Goal: Transaction & Acquisition: Register for event/course

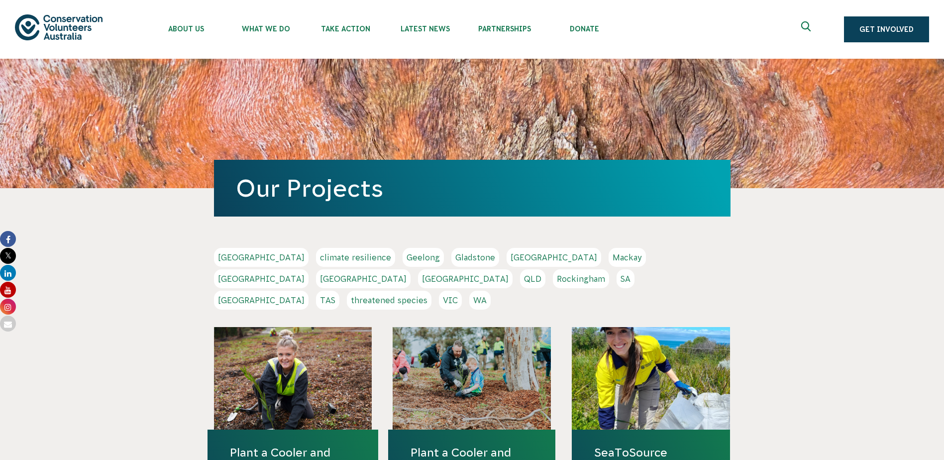
click at [617, 281] on link "SA" at bounding box center [626, 278] width 18 height 19
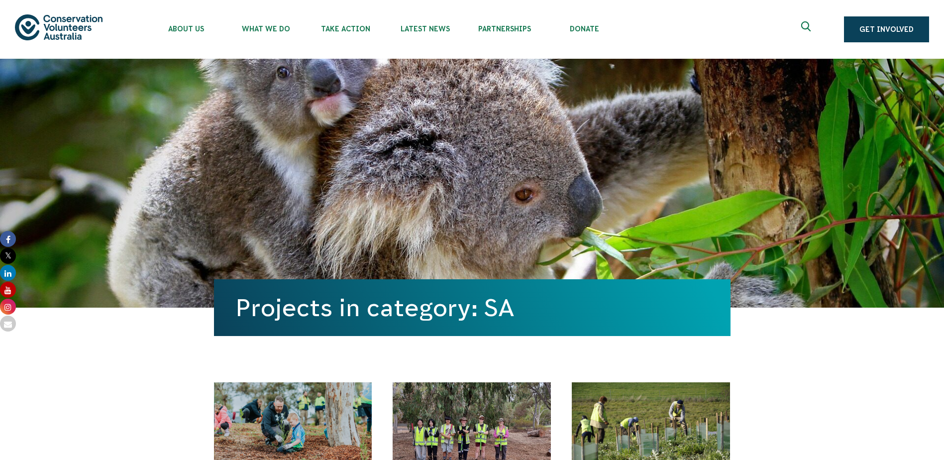
scroll to position [348, 0]
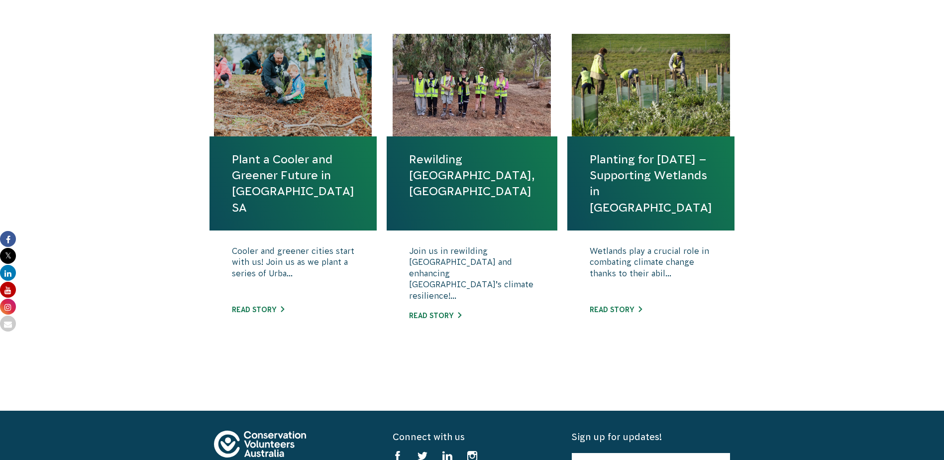
click at [444, 176] on link "Rewilding [GEOGRAPHIC_DATA], [GEOGRAPHIC_DATA]" at bounding box center [472, 175] width 126 height 48
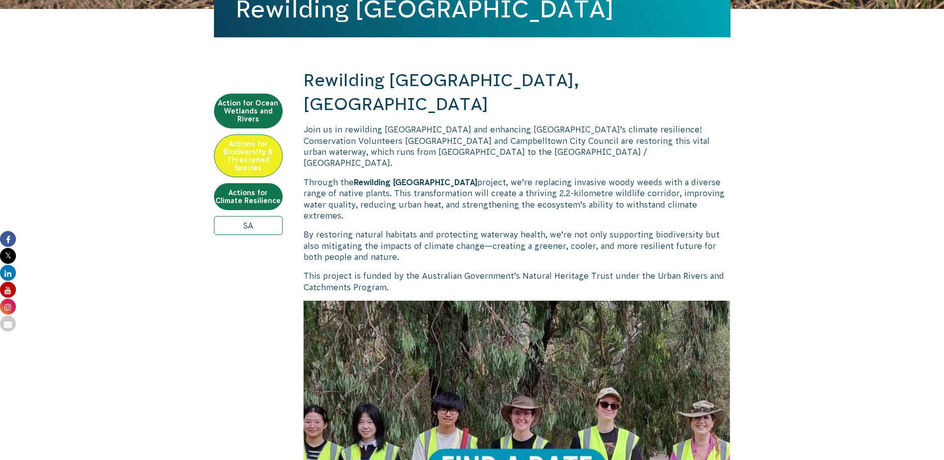
scroll to position [299, 0]
